Goal: Entertainment & Leisure: Consume media (video, audio)

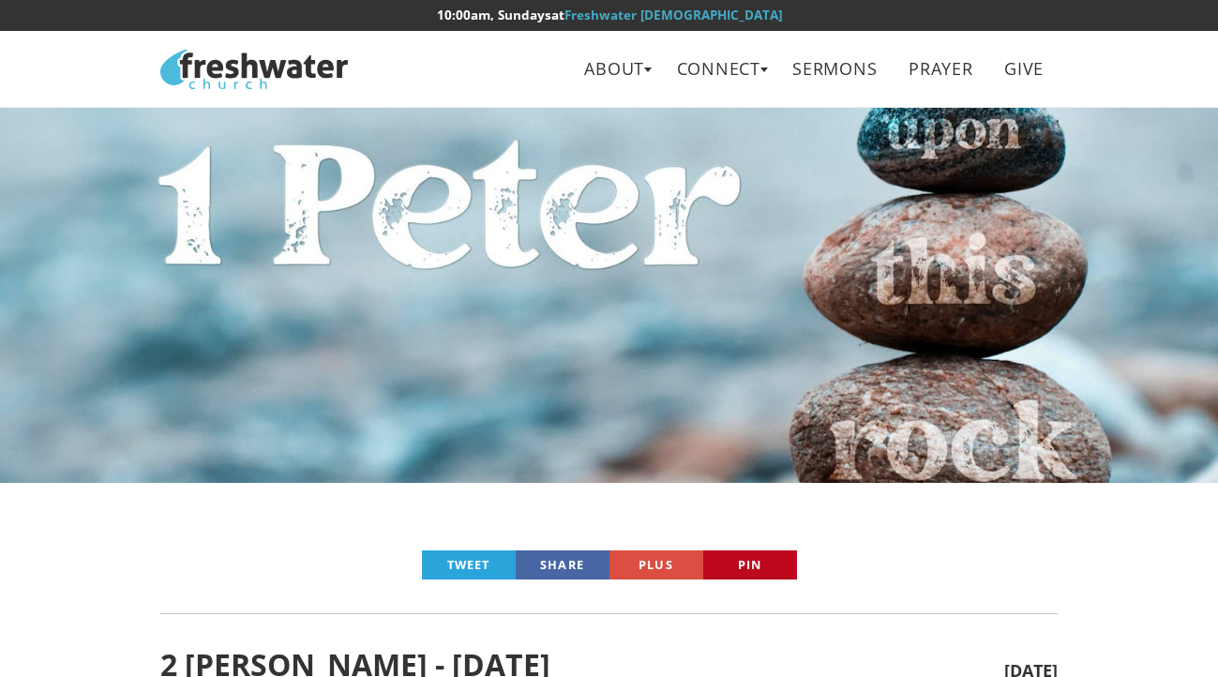
scroll to position [516, 0]
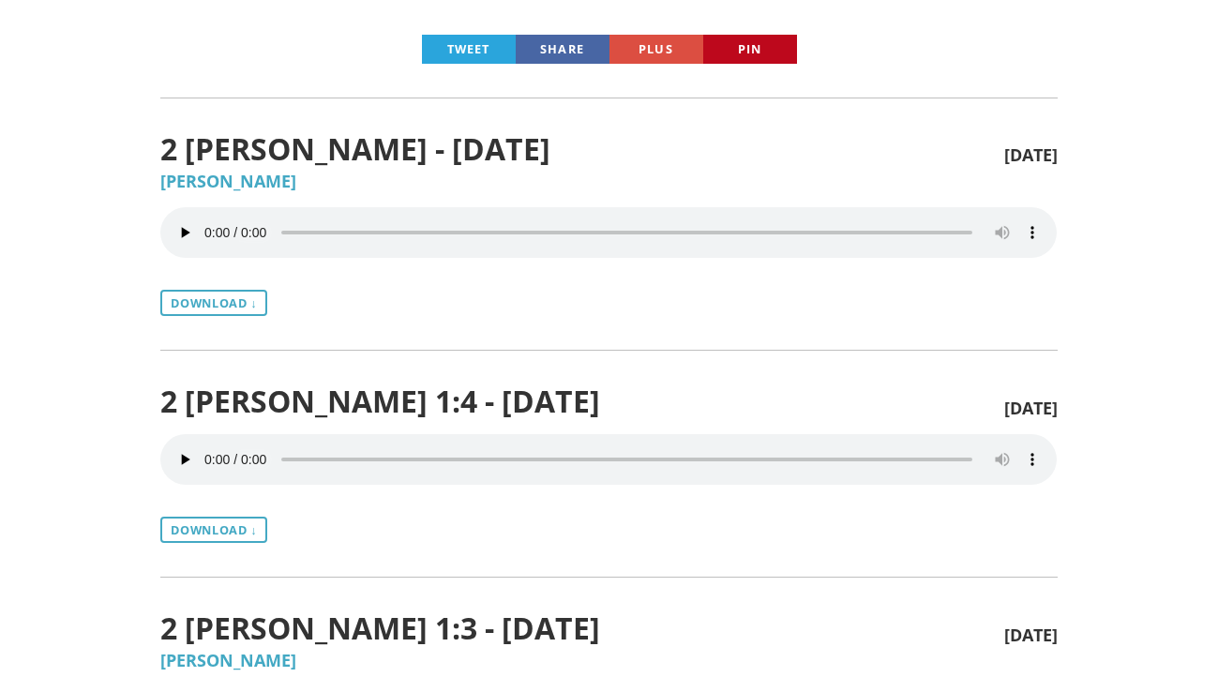
scroll to position [516, 0]
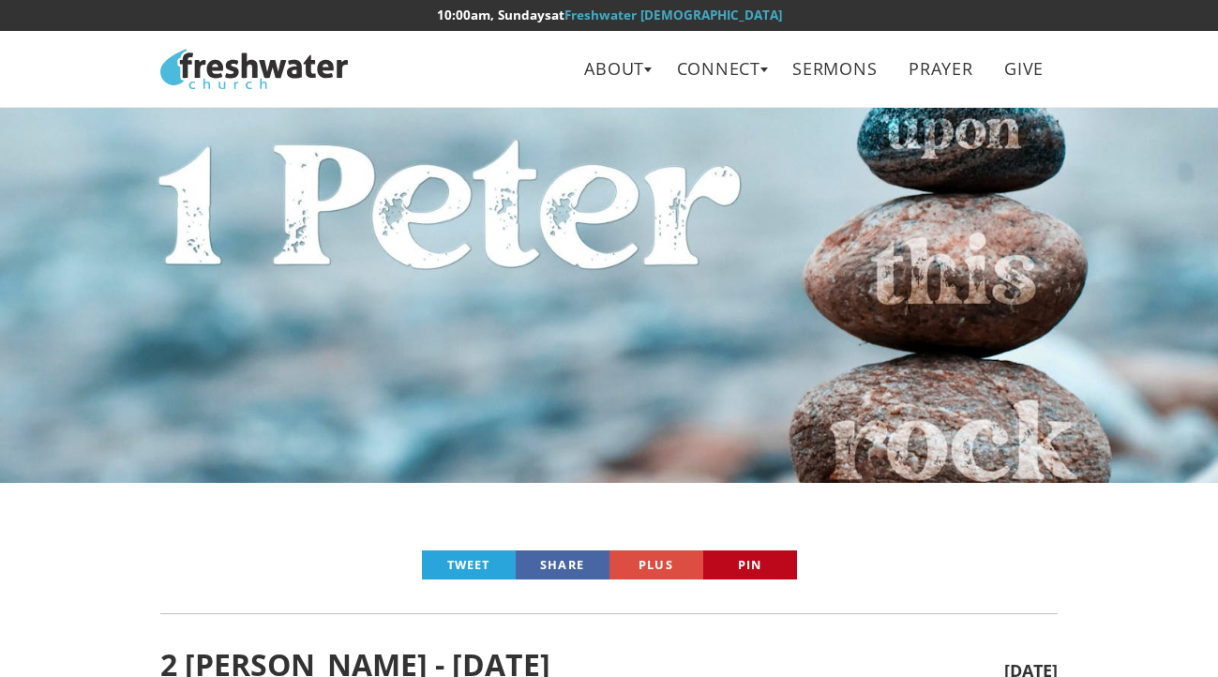
scroll to position [516, 0]
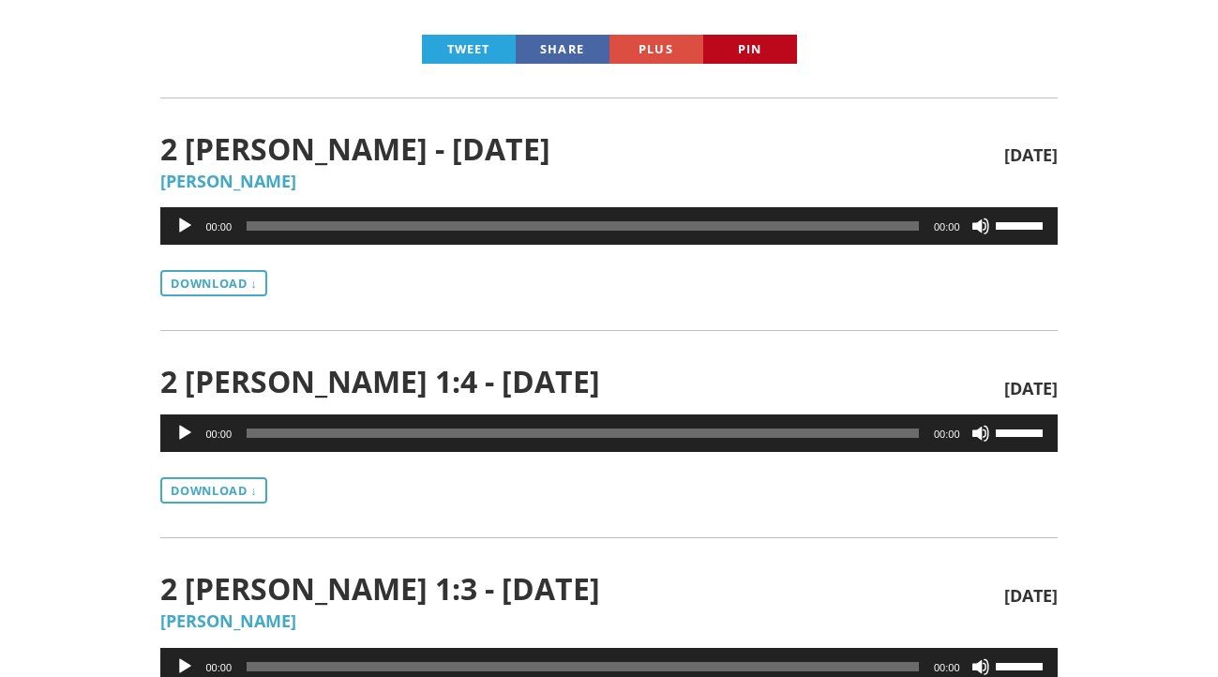
click at [187, 222] on button "Play" at bounding box center [184, 226] width 19 height 19
click at [181, 226] on button "Pause" at bounding box center [184, 226] width 19 height 19
click at [180, 226] on button "Play" at bounding box center [184, 226] width 19 height 19
click at [183, 226] on button "Pause" at bounding box center [184, 226] width 19 height 19
click at [183, 226] on button "Play" at bounding box center [184, 226] width 19 height 19
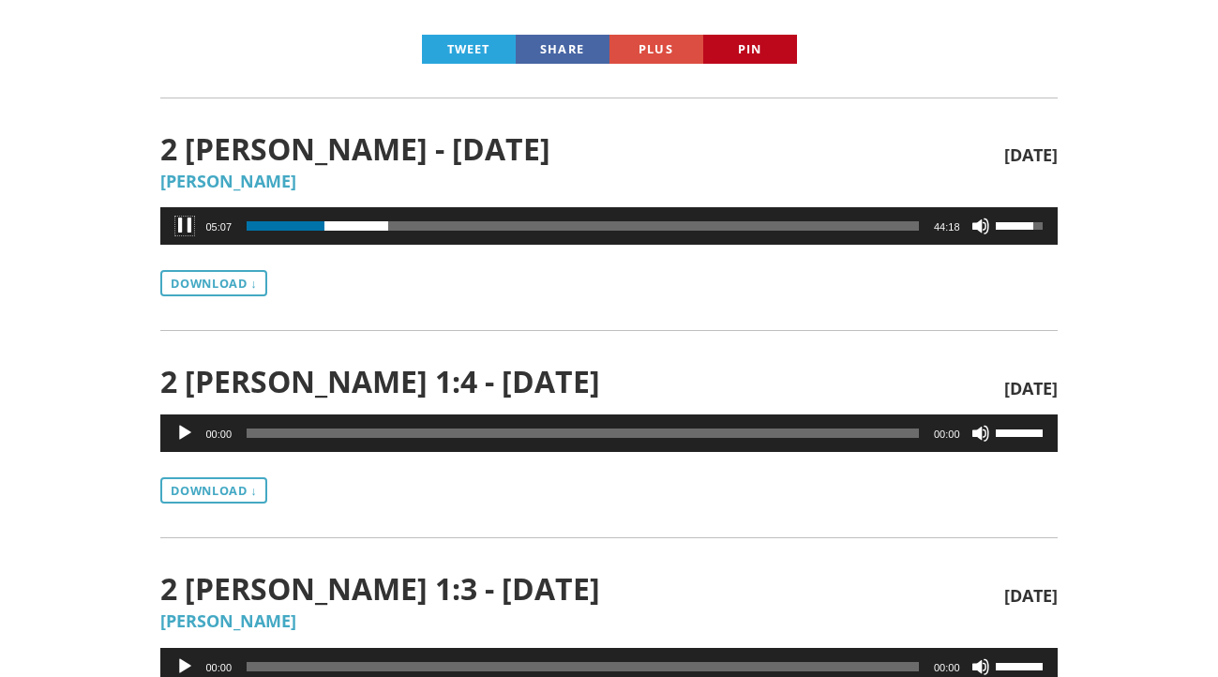
click at [183, 228] on button "Pause" at bounding box center [184, 226] width 19 height 19
click at [183, 228] on button "Play" at bounding box center [184, 226] width 19 height 19
click at [190, 227] on button "Pause" at bounding box center [184, 226] width 19 height 19
click at [173, 228] on div "Audio Player" at bounding box center [185, 226] width 30 height 38
click at [330, 222] on span "05:29" at bounding box center [583, 225] width 672 height 9
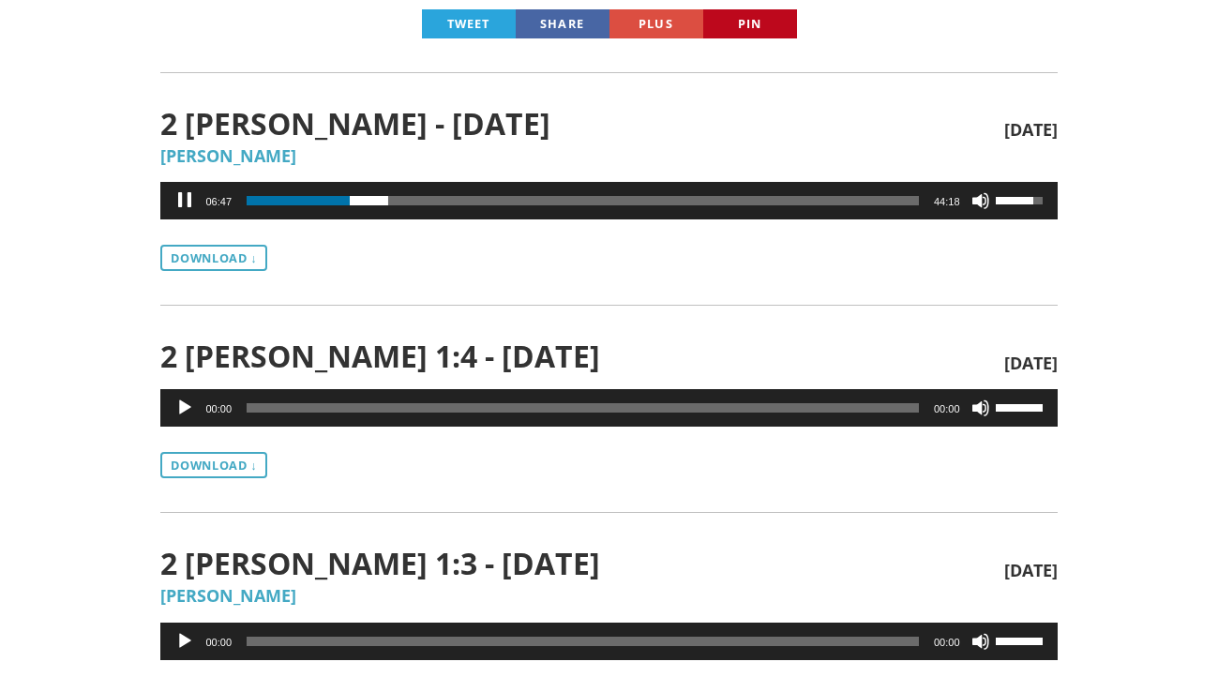
scroll to position [534, 0]
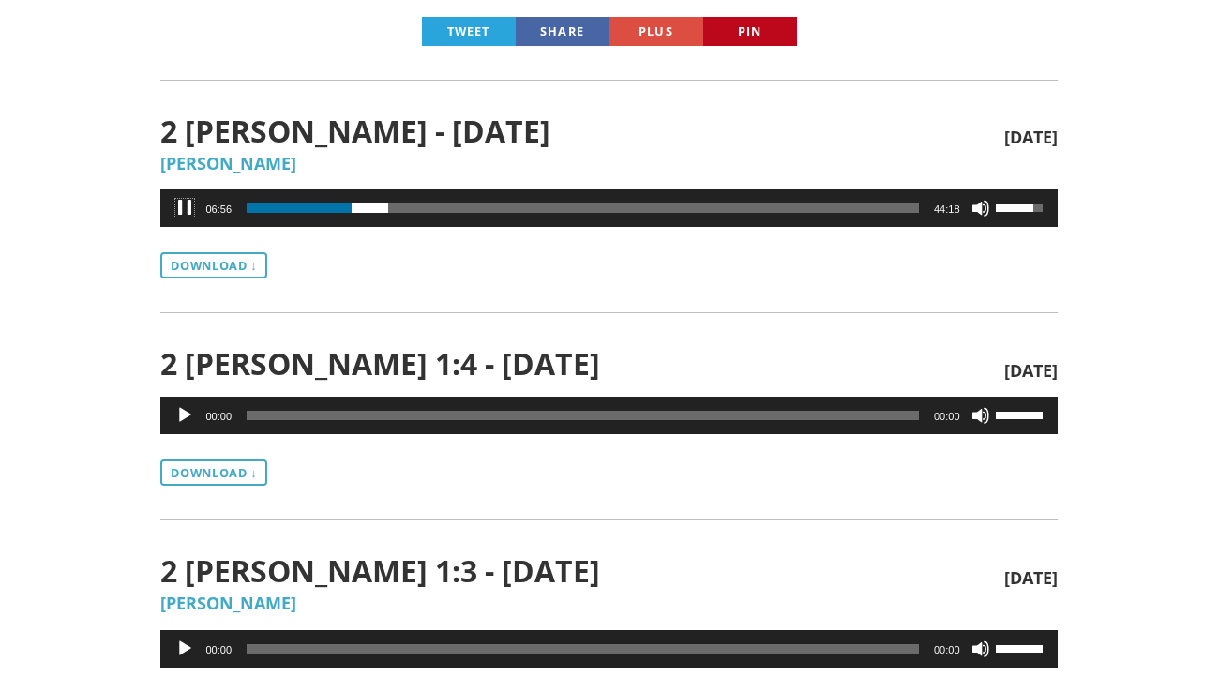
click at [180, 208] on button "Pause" at bounding box center [184, 208] width 19 height 19
click at [192, 202] on button "Play" at bounding box center [184, 208] width 19 height 19
click at [179, 204] on button "Pause" at bounding box center [184, 208] width 19 height 19
click at [181, 204] on button "Play" at bounding box center [184, 208] width 19 height 19
click at [188, 204] on button "Pause" at bounding box center [184, 208] width 19 height 19
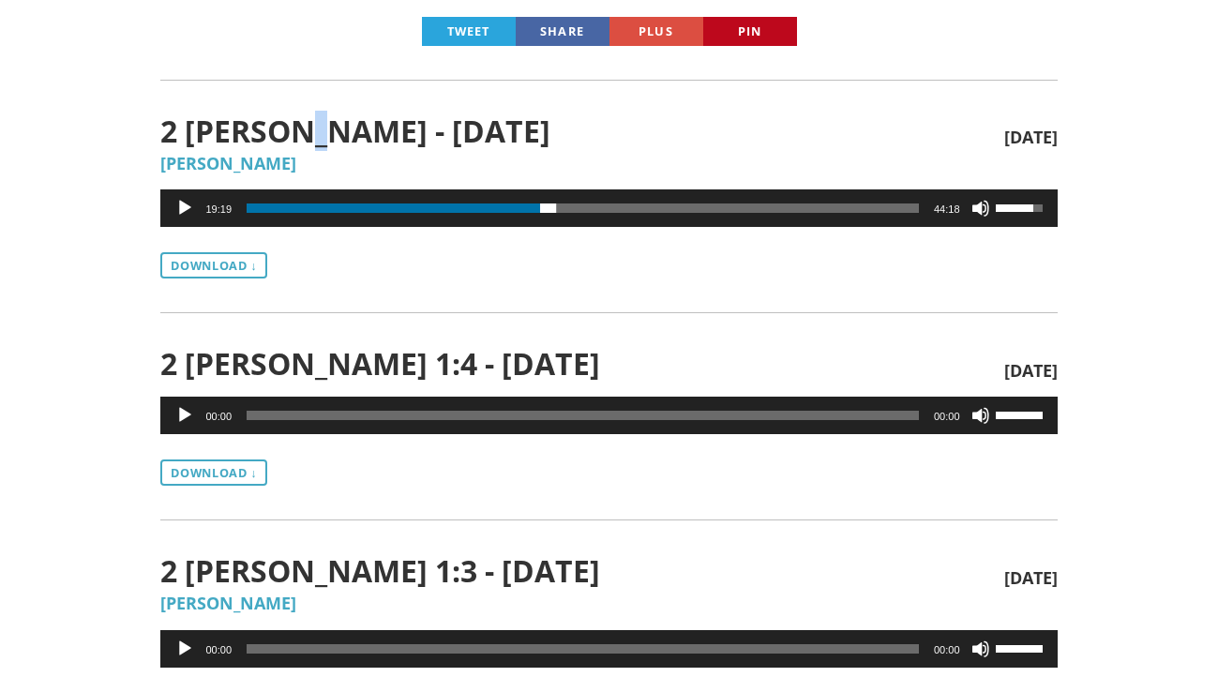
click at [295, 140] on span "2 [PERSON_NAME] - [DATE]" at bounding box center [581, 130] width 843 height 33
click at [184, 211] on button "Play" at bounding box center [184, 208] width 19 height 19
click at [344, 106] on div "2 [PERSON_NAME] - [DATE] [DATE] [PERSON_NAME] Audio Player [URL][DOMAIN_NAME] 1…" at bounding box center [608, 180] width 896 height 200
click at [183, 205] on button "Pause" at bounding box center [184, 208] width 19 height 19
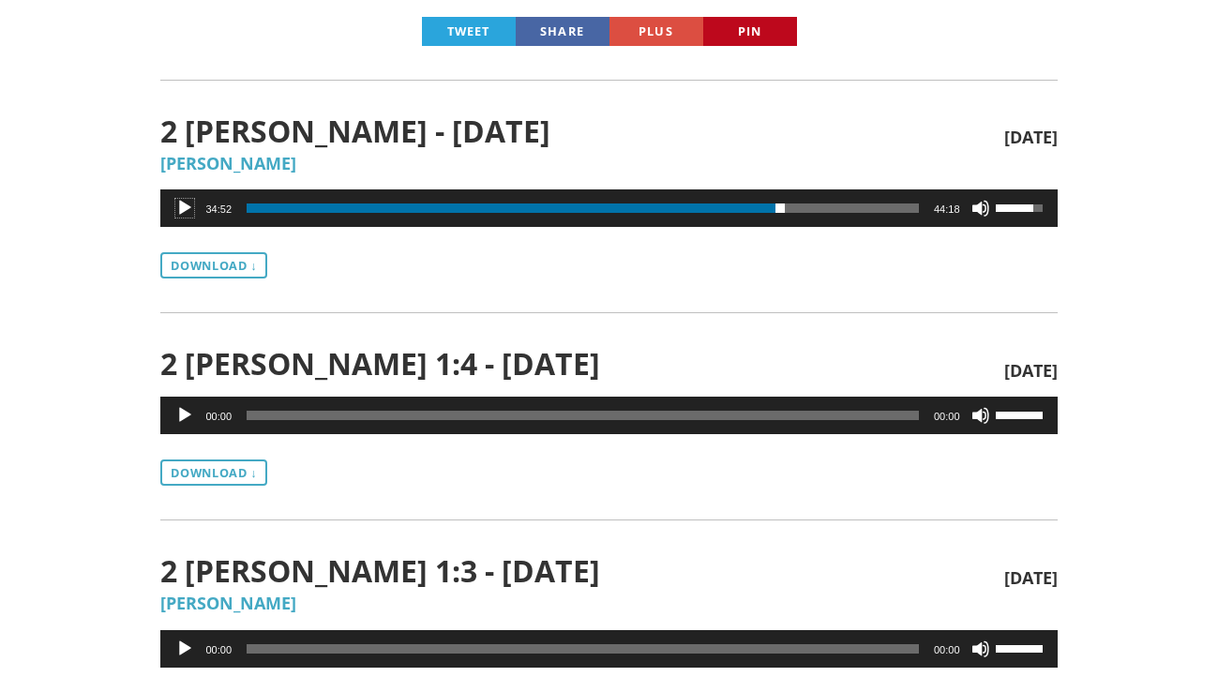
click at [189, 202] on button "Play" at bounding box center [184, 208] width 19 height 19
click at [176, 209] on button "Pause" at bounding box center [184, 208] width 19 height 19
click at [176, 209] on button "Play" at bounding box center [184, 208] width 19 height 19
click at [895, 209] on span "Audio Player" at bounding box center [899, 207] width 9 height 9
click at [897, 208] on span "Time Slider" at bounding box center [895, 207] width 9 height 9
